Goal: Check status: Check status

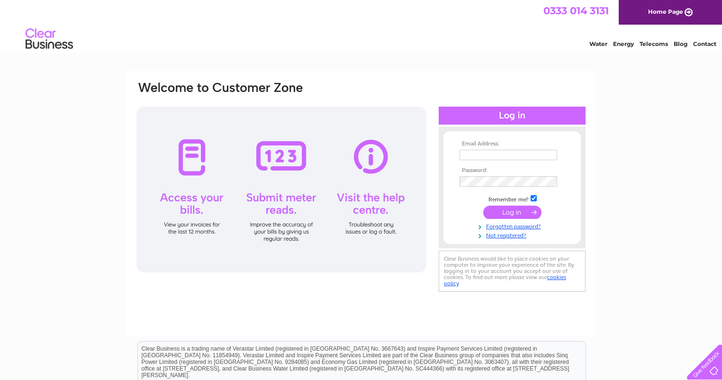
type input "mike@eppingclassiccars.co.uk"
click at [524, 209] on input "submit" at bounding box center [512, 212] width 58 height 13
click at [511, 208] on input "submit" at bounding box center [512, 212] width 58 height 13
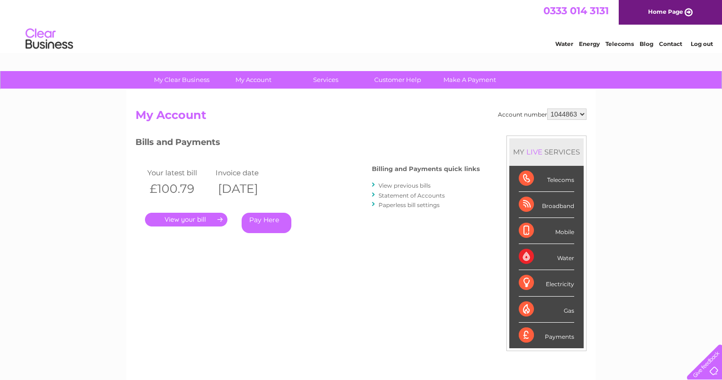
click at [418, 186] on link "View previous bills" at bounding box center [405, 185] width 52 height 7
click at [191, 219] on link "." at bounding box center [186, 220] width 82 height 14
click at [200, 219] on link "." at bounding box center [186, 220] width 82 height 14
click at [210, 221] on link "." at bounding box center [186, 220] width 82 height 14
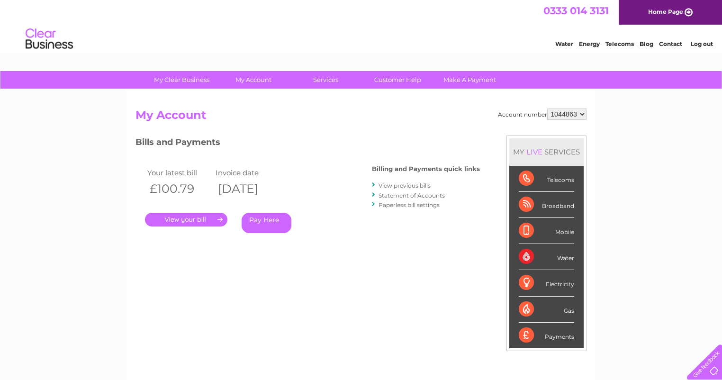
click at [401, 183] on link "View previous bills" at bounding box center [405, 185] width 52 height 7
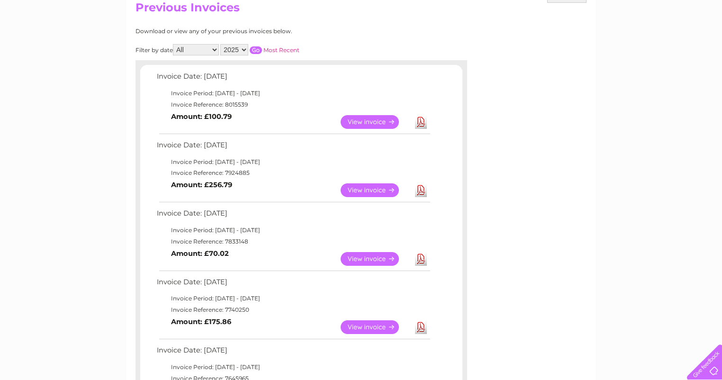
scroll to position [95, 0]
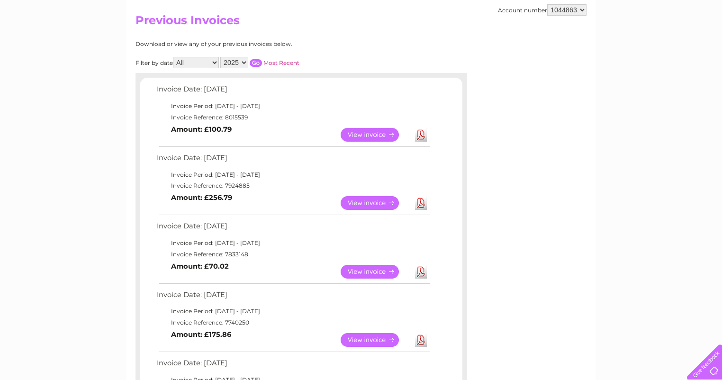
click at [373, 200] on link "View" at bounding box center [376, 203] width 70 height 14
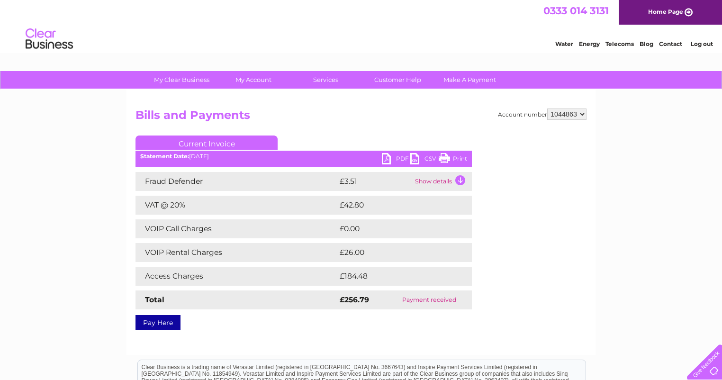
click at [457, 181] on td "Show details" at bounding box center [442, 181] width 59 height 19
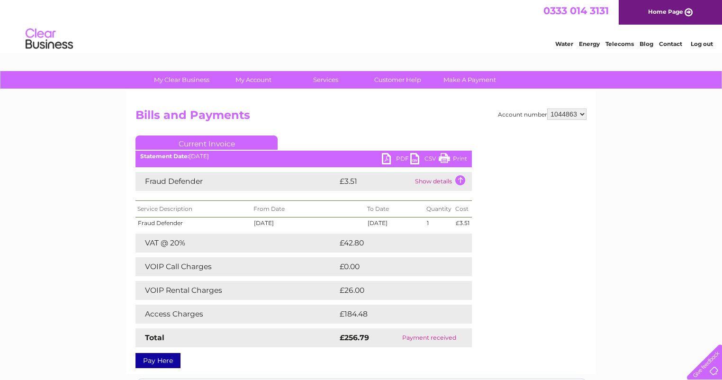
click at [198, 316] on td "Access Charges" at bounding box center [237, 314] width 202 height 19
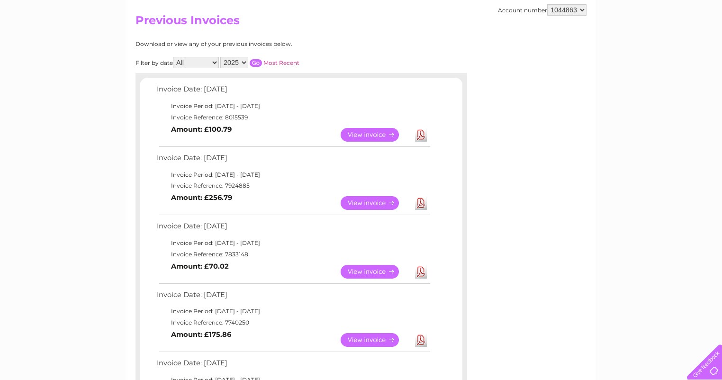
click at [358, 132] on link "View" at bounding box center [376, 135] width 70 height 14
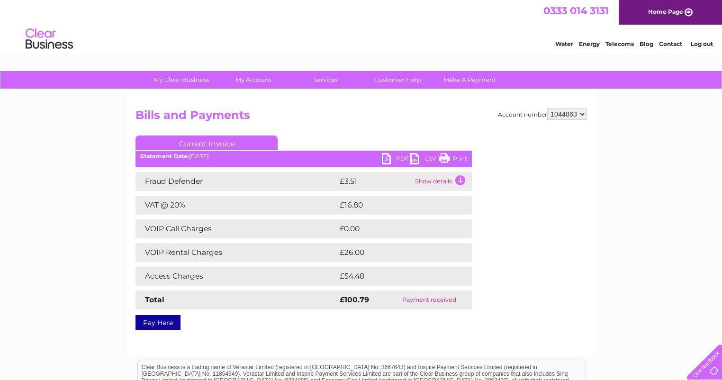
click at [462, 180] on td "Show details" at bounding box center [442, 181] width 59 height 19
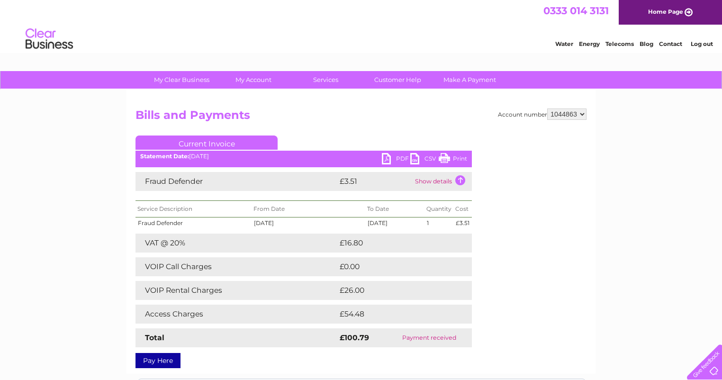
click at [459, 182] on td "Show details" at bounding box center [442, 181] width 59 height 19
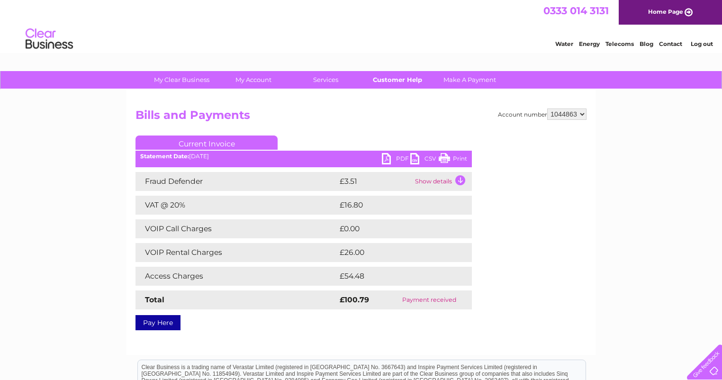
click at [404, 82] on link "Customer Help" at bounding box center [398, 80] width 78 height 18
